Goal: Use online tool/utility: Utilize a website feature to perform a specific function

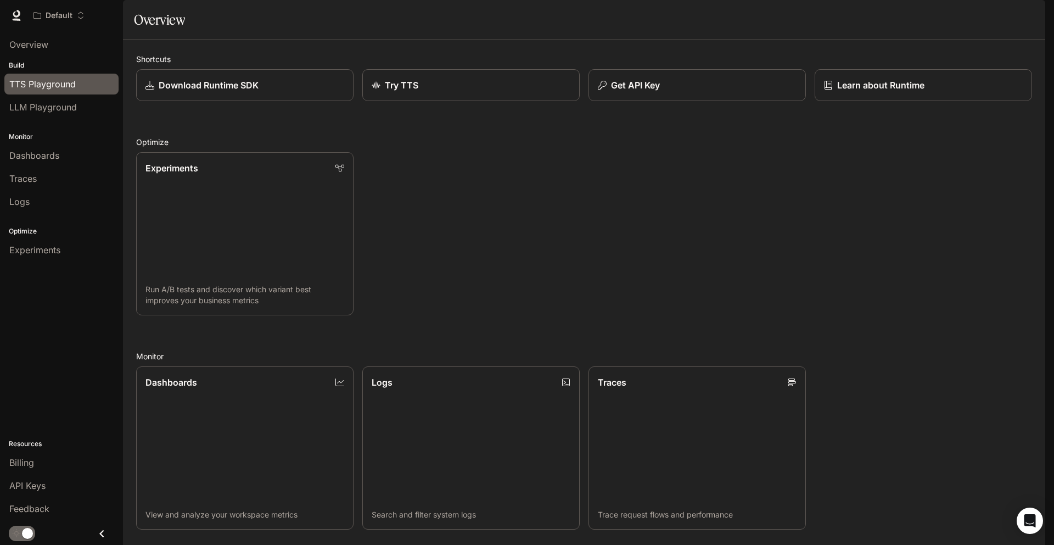
click at [41, 83] on span "TTS Playground" at bounding box center [42, 83] width 66 height 13
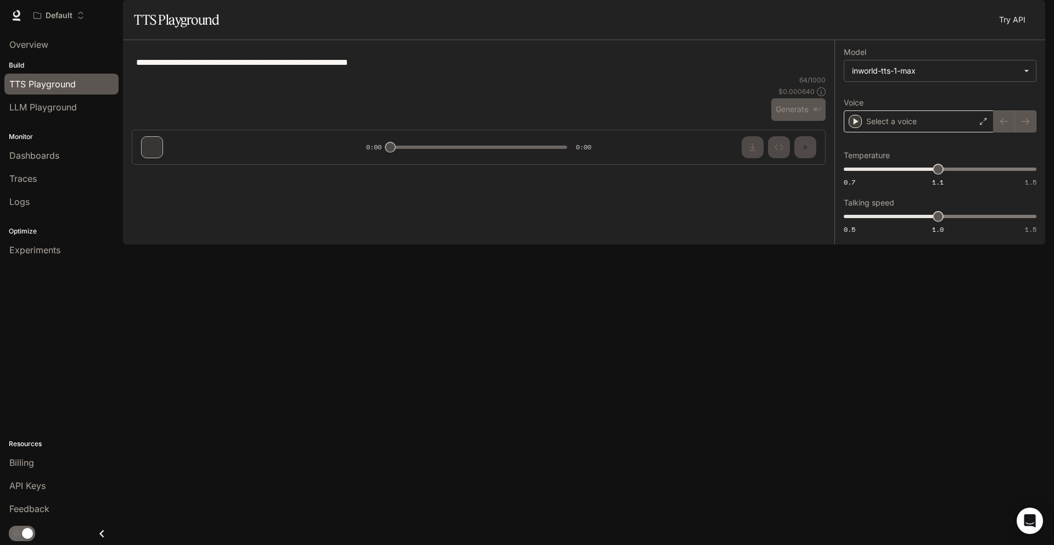
click at [964, 132] on div "Select a voice" at bounding box center [919, 121] width 150 height 22
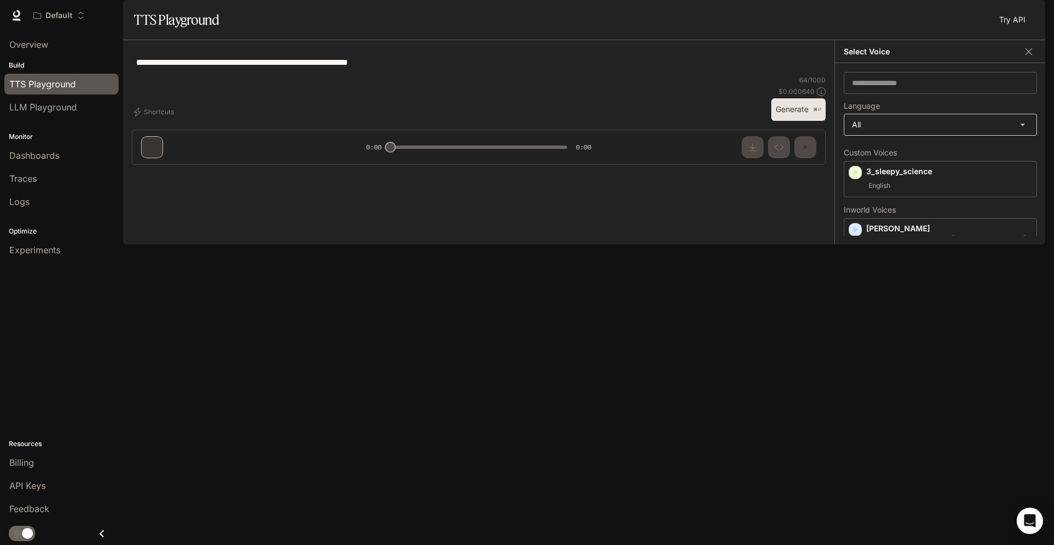
click at [912, 157] on body "**********" at bounding box center [527, 272] width 1054 height 545
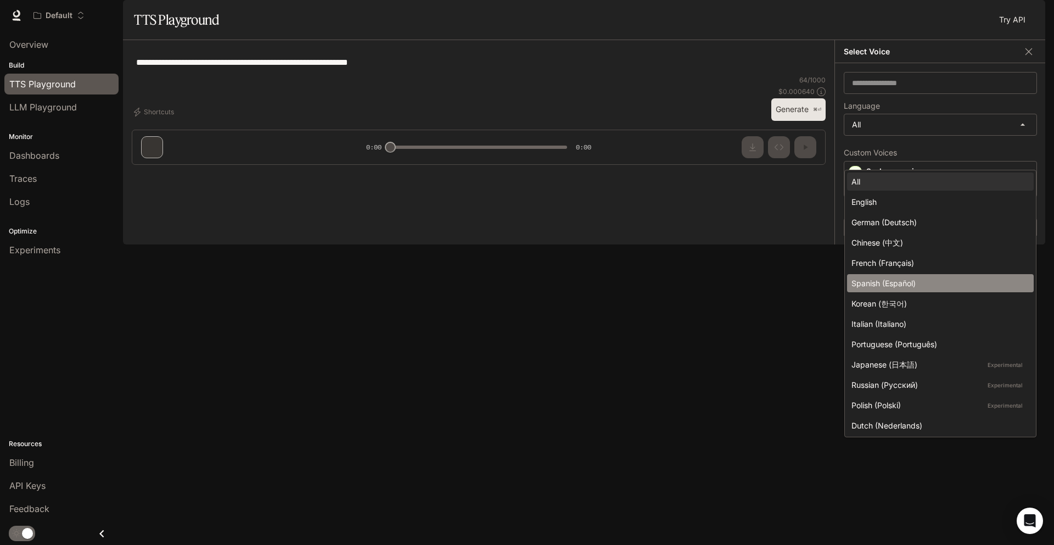
click at [902, 288] on div "Spanish (Español)" at bounding box center [938, 283] width 173 height 12
type input "*****"
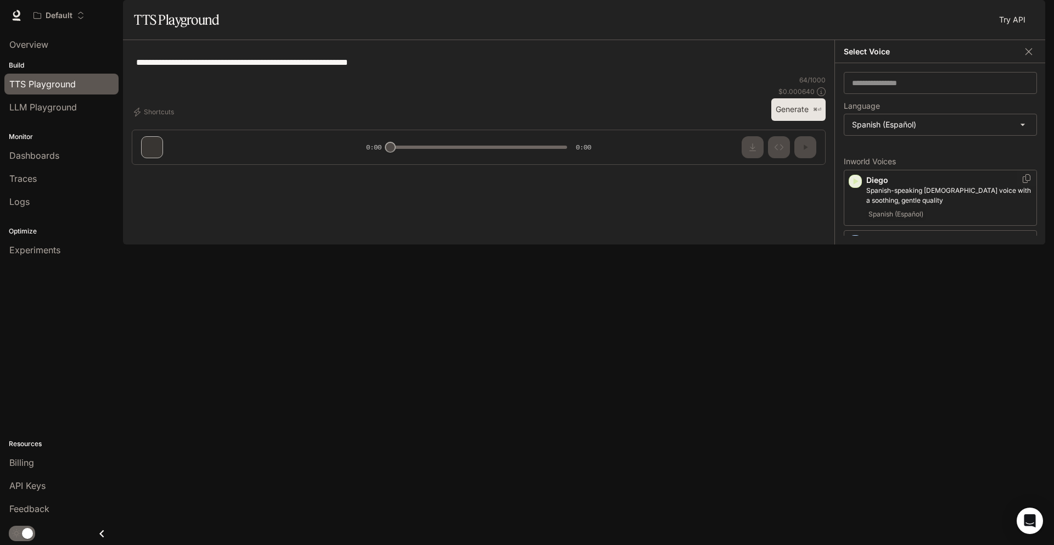
click at [855, 184] on icon "button" at bounding box center [856, 181] width 5 height 7
click at [856, 245] on icon "button" at bounding box center [856, 241] width 5 height 7
click at [855, 307] on icon "button" at bounding box center [855, 301] width 11 height 11
click at [855, 366] on icon "button" at bounding box center [856, 362] width 5 height 7
click at [852, 187] on icon "button" at bounding box center [855, 181] width 11 height 11
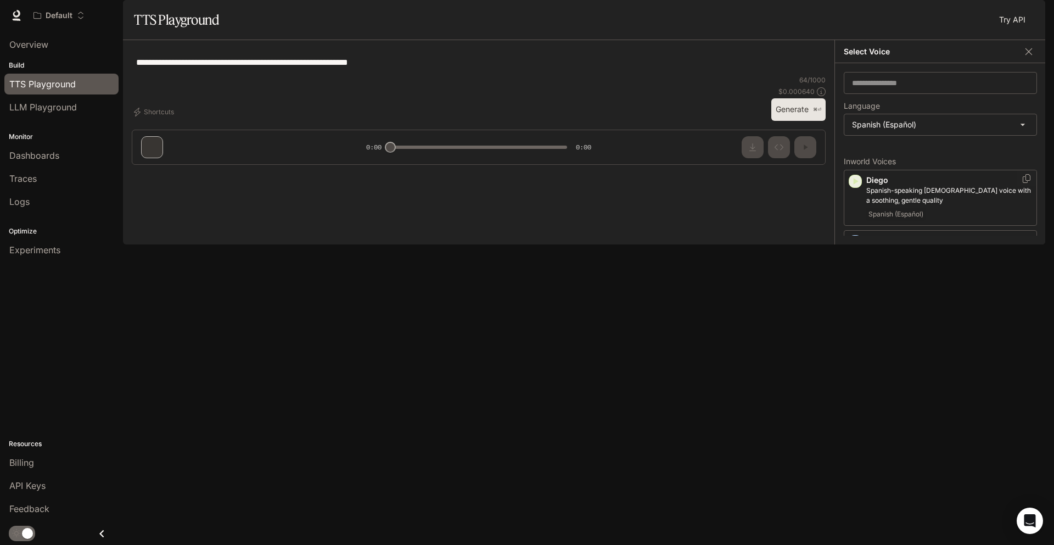
click at [854, 184] on icon "button" at bounding box center [856, 181] width 5 height 7
click at [857, 305] on icon "button" at bounding box center [856, 302] width 5 height 7
click at [850, 368] on icon "button" at bounding box center [855, 362] width 11 height 11
click at [857, 307] on icon "button" at bounding box center [855, 301] width 11 height 11
click at [855, 305] on icon "button" at bounding box center [856, 302] width 5 height 7
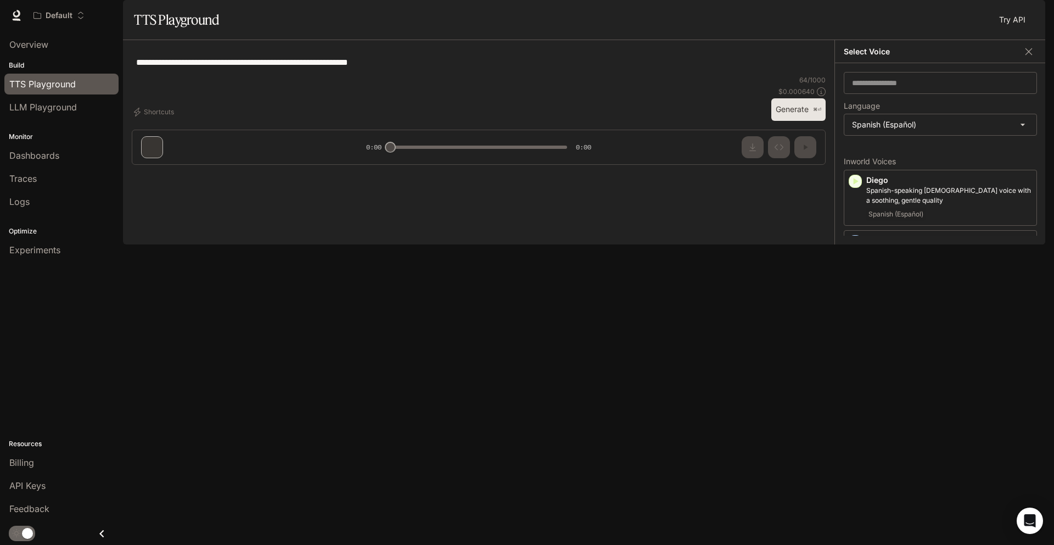
click at [855, 305] on icon "button" at bounding box center [856, 302] width 5 height 7
click at [763, 75] on div "**********" at bounding box center [479, 62] width 694 height 26
click at [850, 187] on icon "button" at bounding box center [855, 181] width 11 height 11
click at [934, 306] on p "[PERSON_NAME]" at bounding box center [949, 300] width 166 height 11
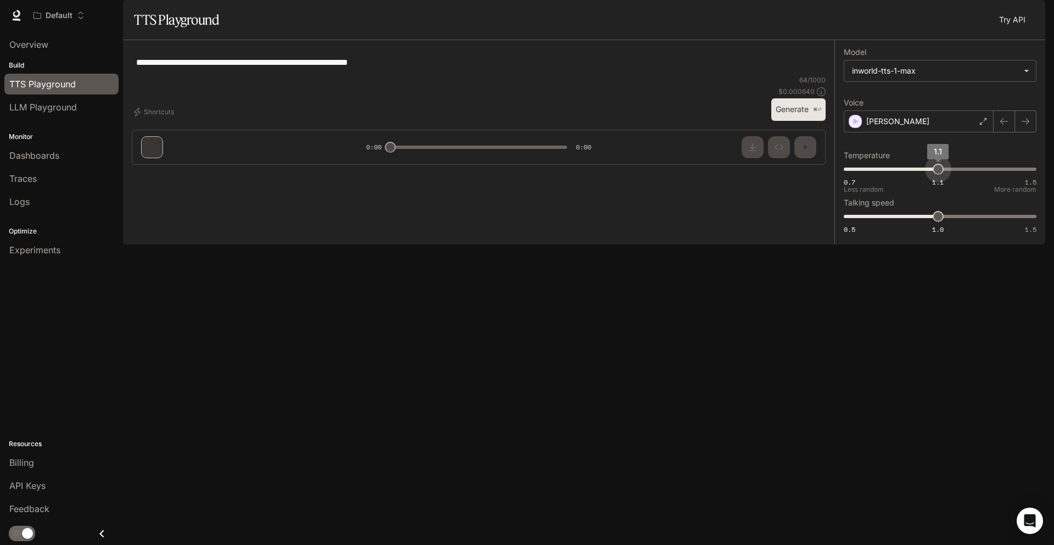
click at [938, 175] on span "1.1" at bounding box center [938, 169] width 11 height 11
drag, startPoint x: 938, startPoint y: 203, endPoint x: 913, endPoint y: 205, distance: 25.4
click at [913, 175] on span "0.99" at bounding box center [911, 169] width 11 height 11
type input "*"
click at [915, 175] on span "1" at bounding box center [914, 169] width 11 height 11
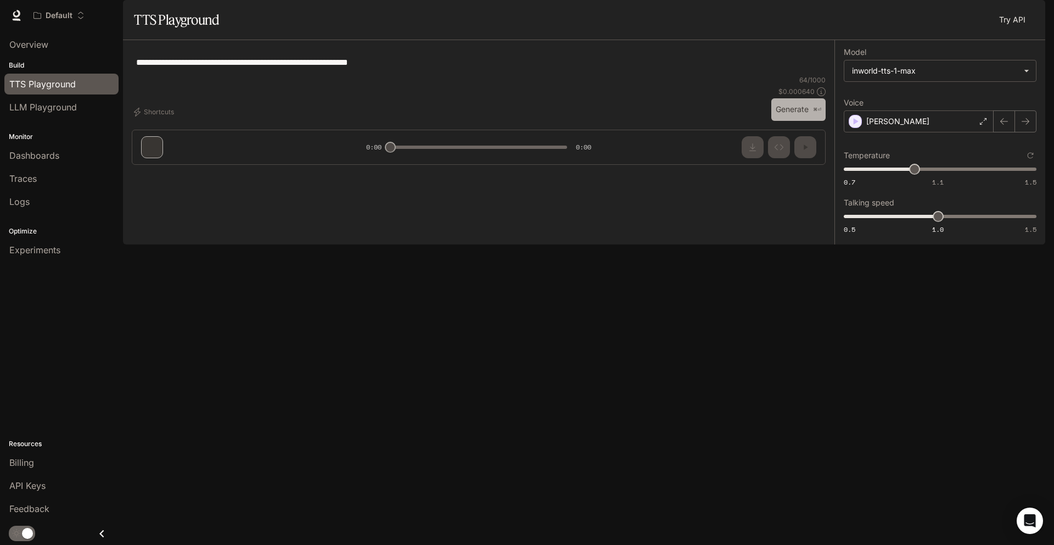
click at [792, 121] on button "Generate ⌘⏎" at bounding box center [798, 109] width 54 height 23
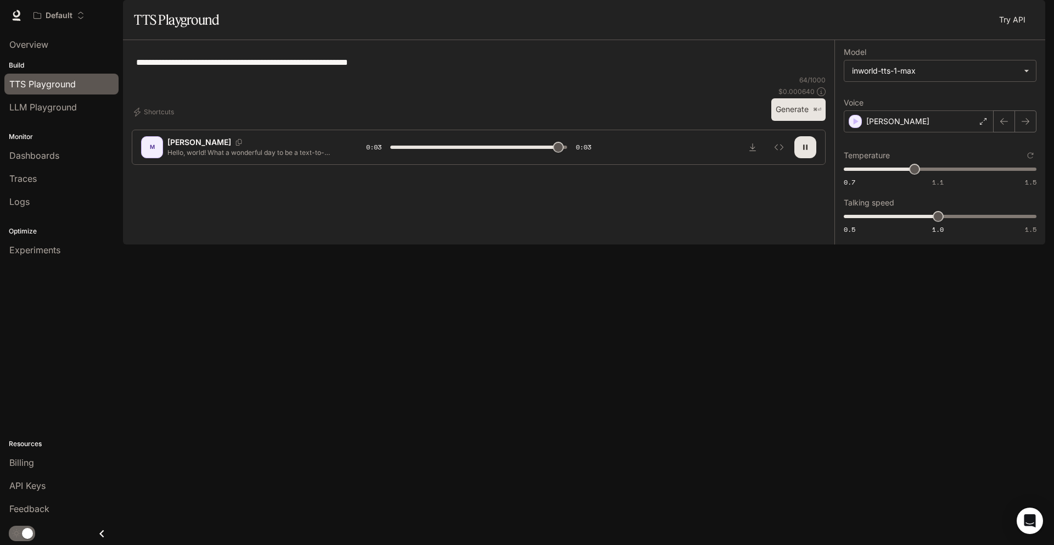
type input "*"
click at [933, 177] on span "0.7 1.1 1.5 1.08" at bounding box center [938, 169] width 188 height 16
type input "***"
click at [938, 175] on span "1.1" at bounding box center [938, 169] width 11 height 11
